Goal: Task Accomplishment & Management: Manage account settings

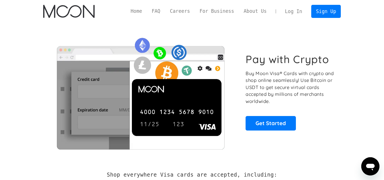
click at [293, 13] on link "Log In" at bounding box center [293, 11] width 27 height 13
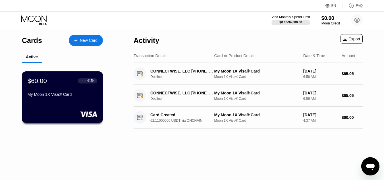
click at [83, 99] on div "My Moon 1X Visa® Card" at bounding box center [63, 95] width 70 height 7
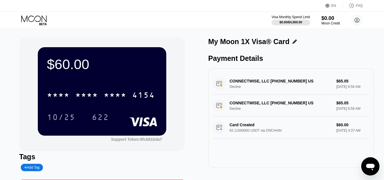
click at [336, 91] on div "CONNECTWISE, LLC [PHONE_NUMBER] US Decline $65.05 [DATE] 6:56 AM" at bounding box center [291, 84] width 157 height 22
click at [303, 24] on div at bounding box center [290, 23] width 39 height 6
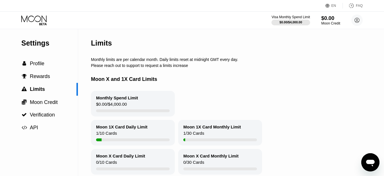
click at [324, 19] on div "$0.00" at bounding box center [330, 18] width 19 height 6
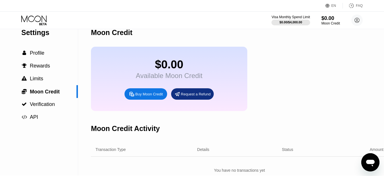
scroll to position [9, 0]
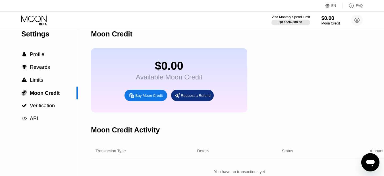
click at [142, 98] on div "Buy Moon Credit" at bounding box center [149, 95] width 28 height 5
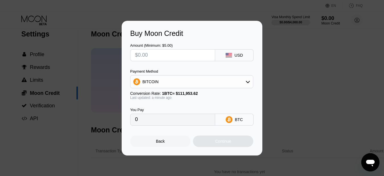
click at [155, 151] on div "Buy Moon Credit Amount (Minimum: $5.00) USD Payment Method BITCOIN Conversion R…" at bounding box center [192, 88] width 141 height 134
click at [159, 143] on div "Back" at bounding box center [160, 141] width 9 height 5
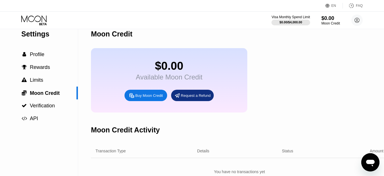
click at [46, 23] on icon at bounding box center [34, 20] width 26 height 10
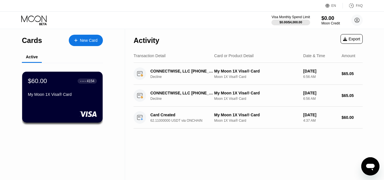
click at [86, 40] on div "New Card" at bounding box center [89, 40] width 18 height 5
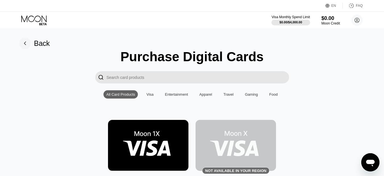
click at [149, 95] on div "Visa" at bounding box center [149, 94] width 7 height 4
click at [43, 47] on div "Back" at bounding box center [42, 43] width 16 height 8
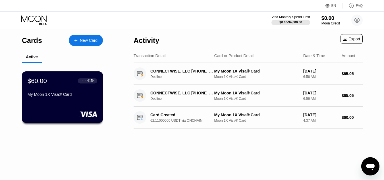
drag, startPoint x: 65, startPoint y: 87, endPoint x: 59, endPoint y: 90, distance: 7.0
click at [59, 90] on div "$60.00 ● ● ● ● 4154 My Moon 1X Visa® Card" at bounding box center [63, 88] width 70 height 22
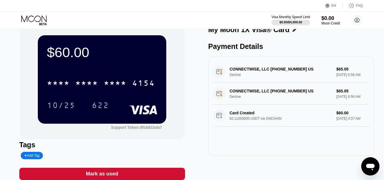
scroll to position [3, 0]
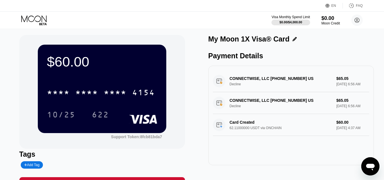
click at [368, 166] on icon "Open messaging window" at bounding box center [370, 167] width 9 height 7
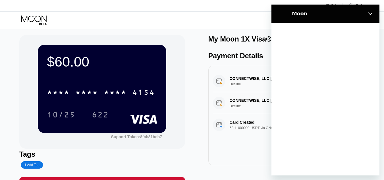
scroll to position [0, 0]
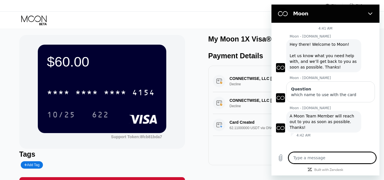
type textarea "h"
type textarea "x"
type textarea "he"
type textarea "x"
type textarea "hel"
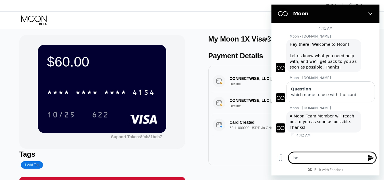
type textarea "x"
type textarea "hell"
type textarea "x"
type textarea "hello"
type textarea "x"
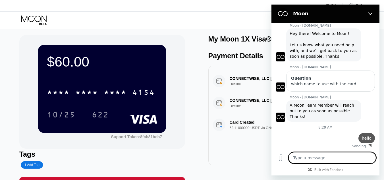
type textarea "x"
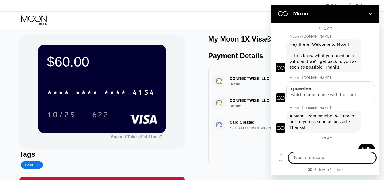
scroll to position [12, 0]
